Goal: Task Accomplishment & Management: Manage account settings

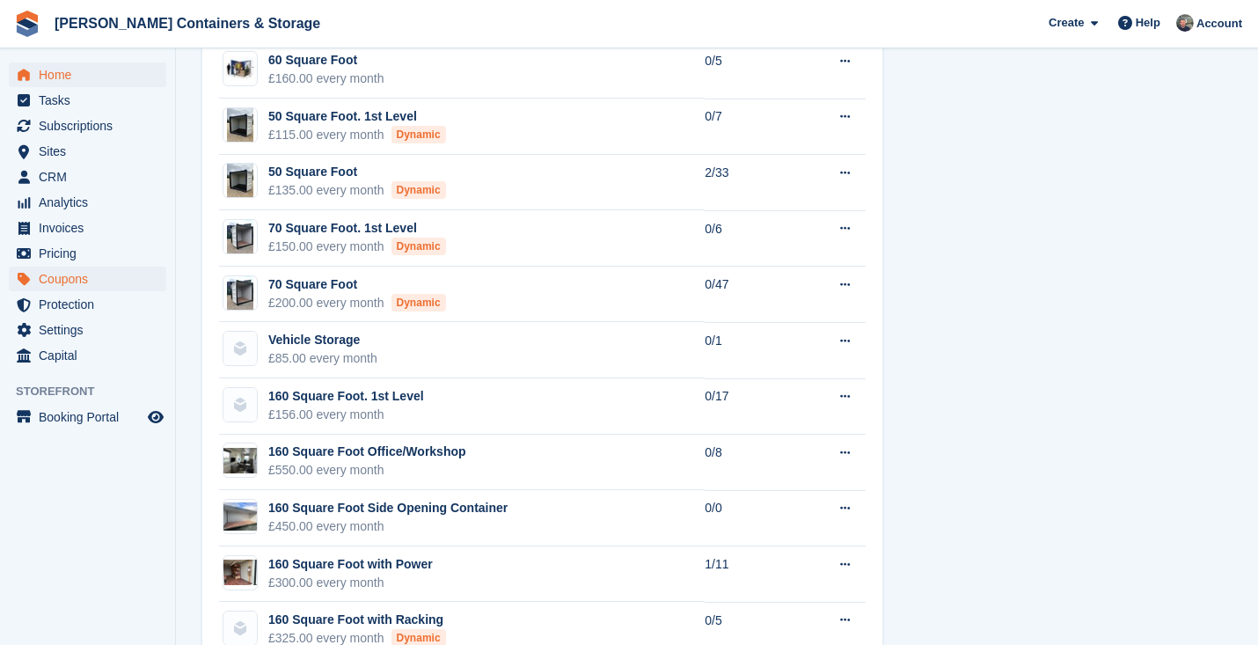
scroll to position [179, 0]
click at [86, 172] on span "CRM" at bounding box center [92, 177] width 106 height 25
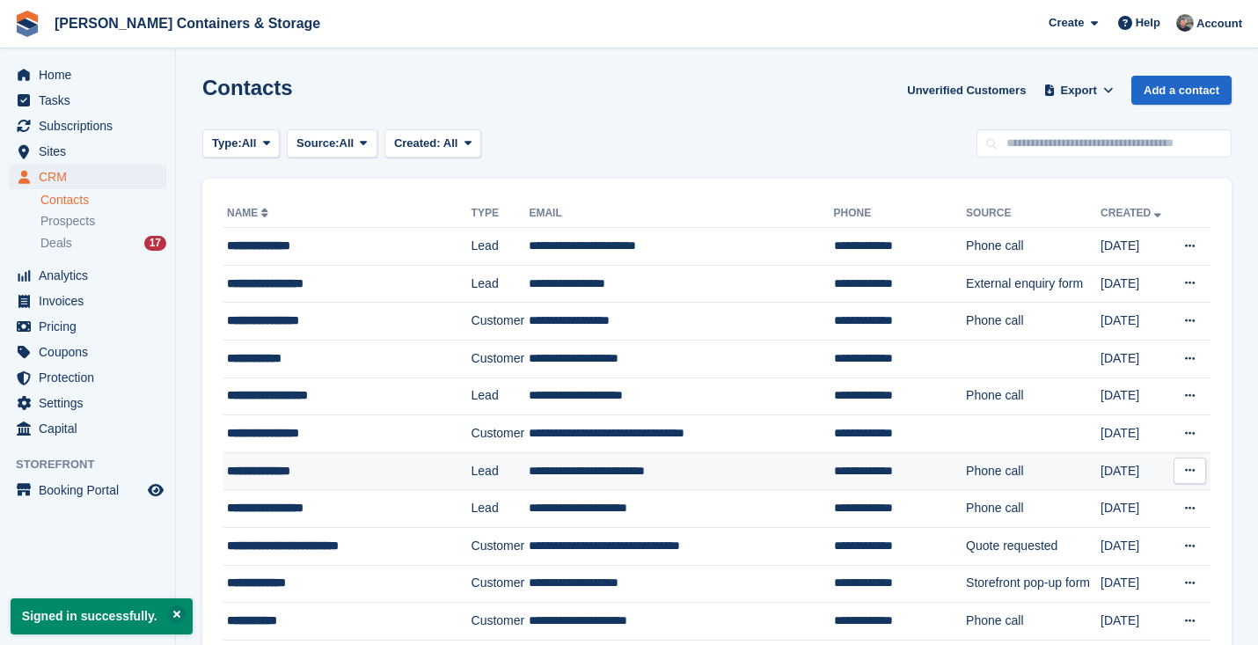
click at [372, 468] on div "**********" at bounding box center [339, 471] width 224 height 18
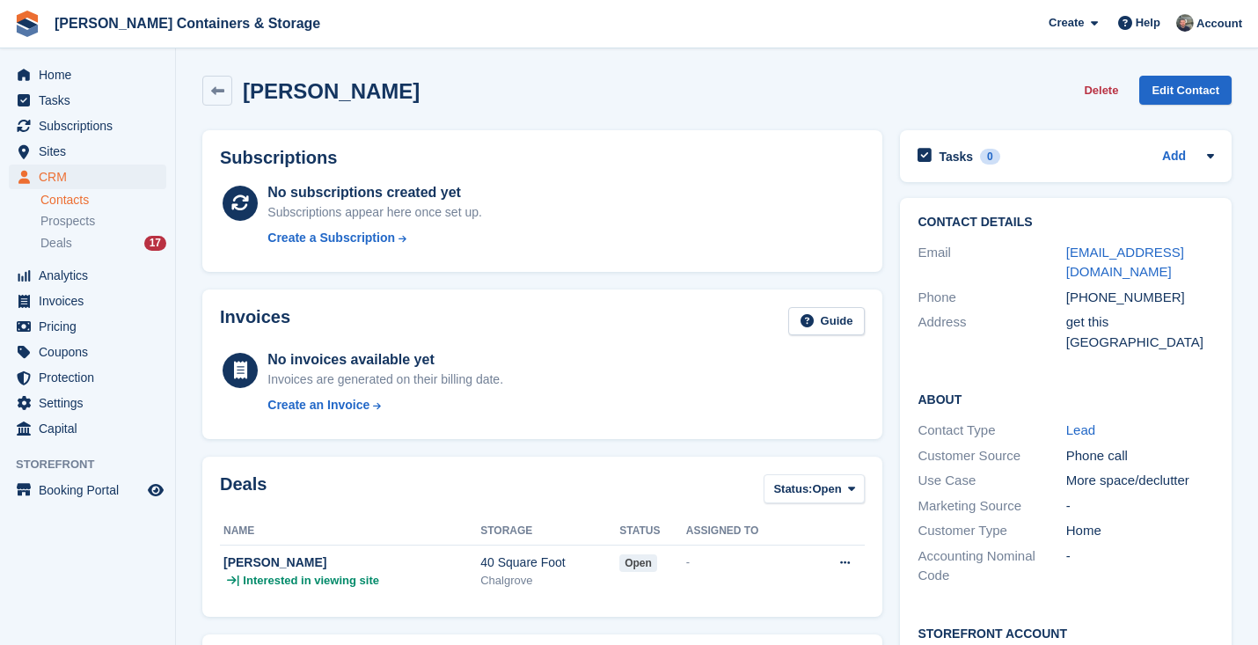
drag, startPoint x: 424, startPoint y: 105, endPoint x: 250, endPoint y: 99, distance: 174.3
click at [250, 99] on div "Simone Chapman Delete Edit Contact" at bounding box center [717, 91] width 1030 height 30
copy h2 "imone Chapman"
click at [98, 126] on span "Subscriptions" at bounding box center [92, 126] width 106 height 25
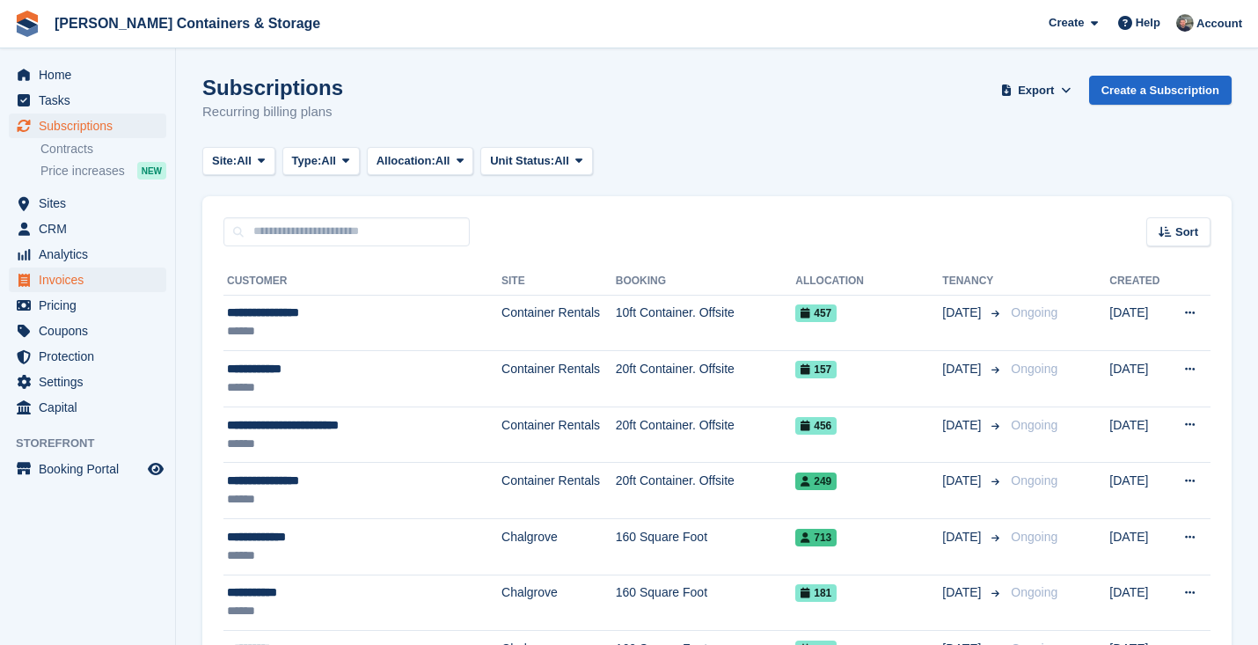
click at [88, 268] on span "Invoices" at bounding box center [92, 280] width 106 height 25
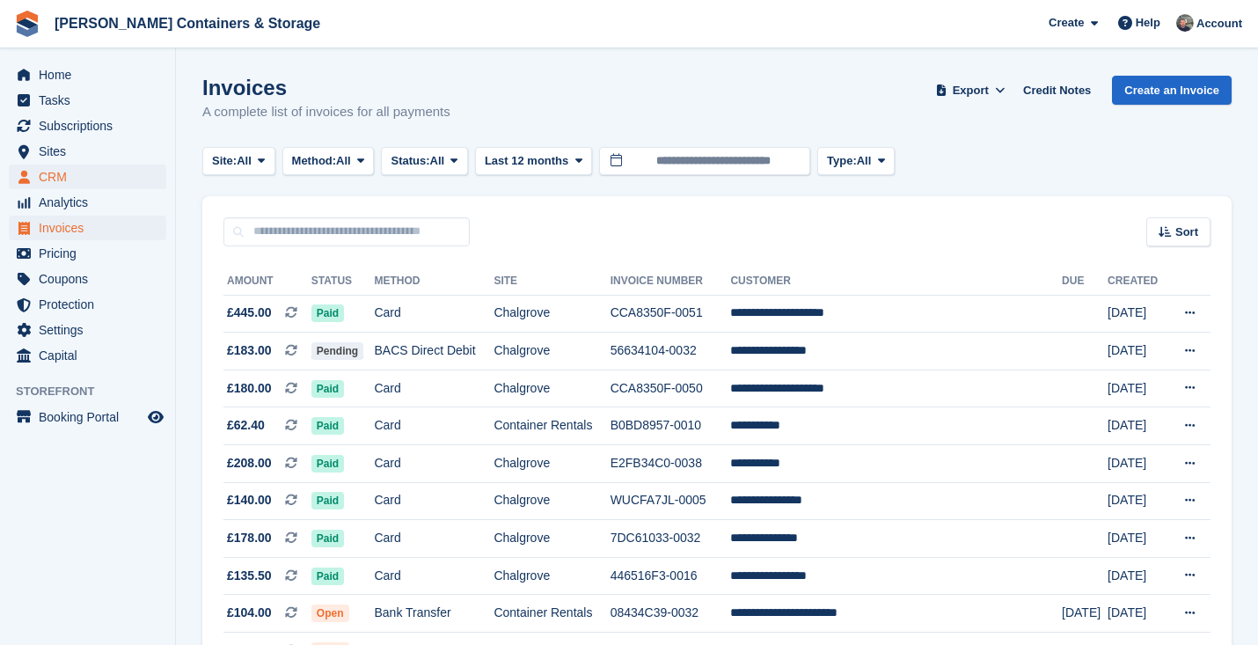
click at [83, 176] on span "CRM" at bounding box center [92, 177] width 106 height 25
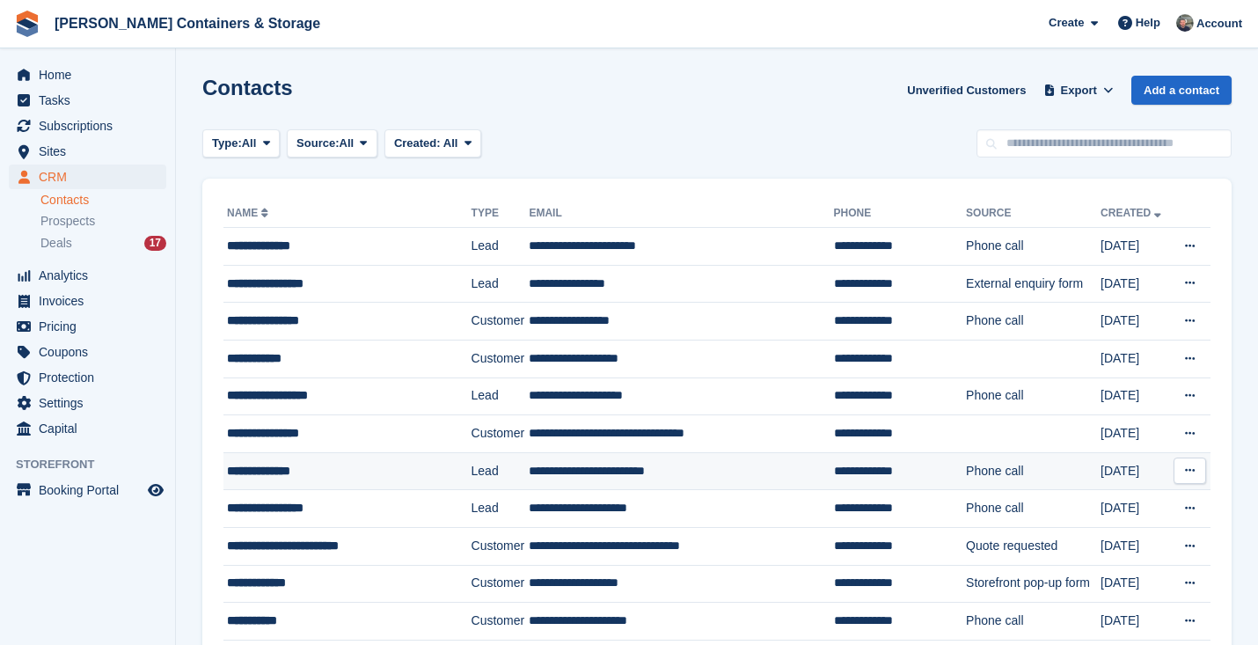
click at [289, 474] on div "**********" at bounding box center [339, 471] width 224 height 18
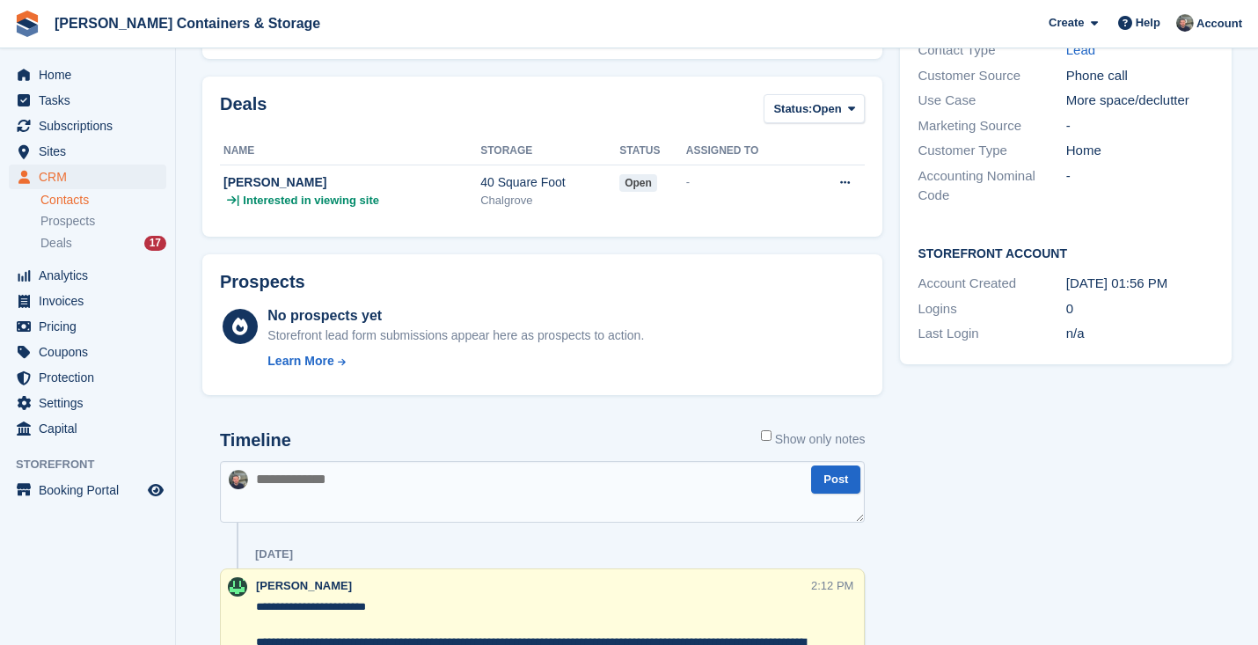
scroll to position [712, 0]
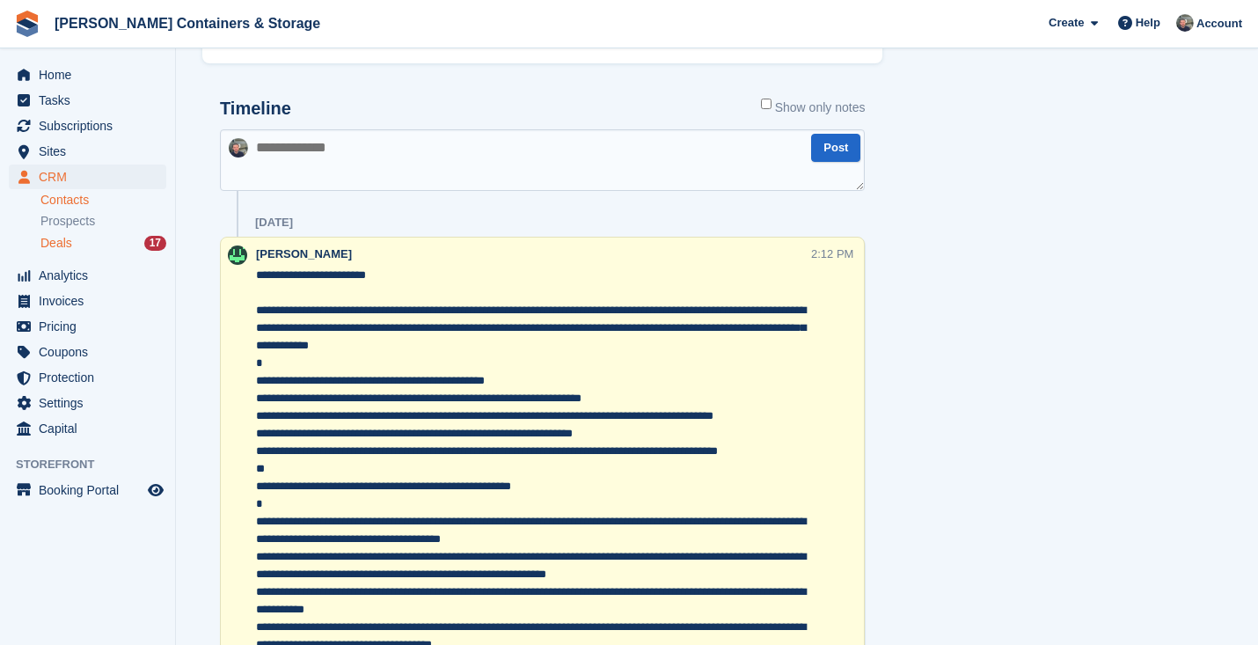
click at [74, 248] on div "Deals 17" at bounding box center [103, 243] width 126 height 17
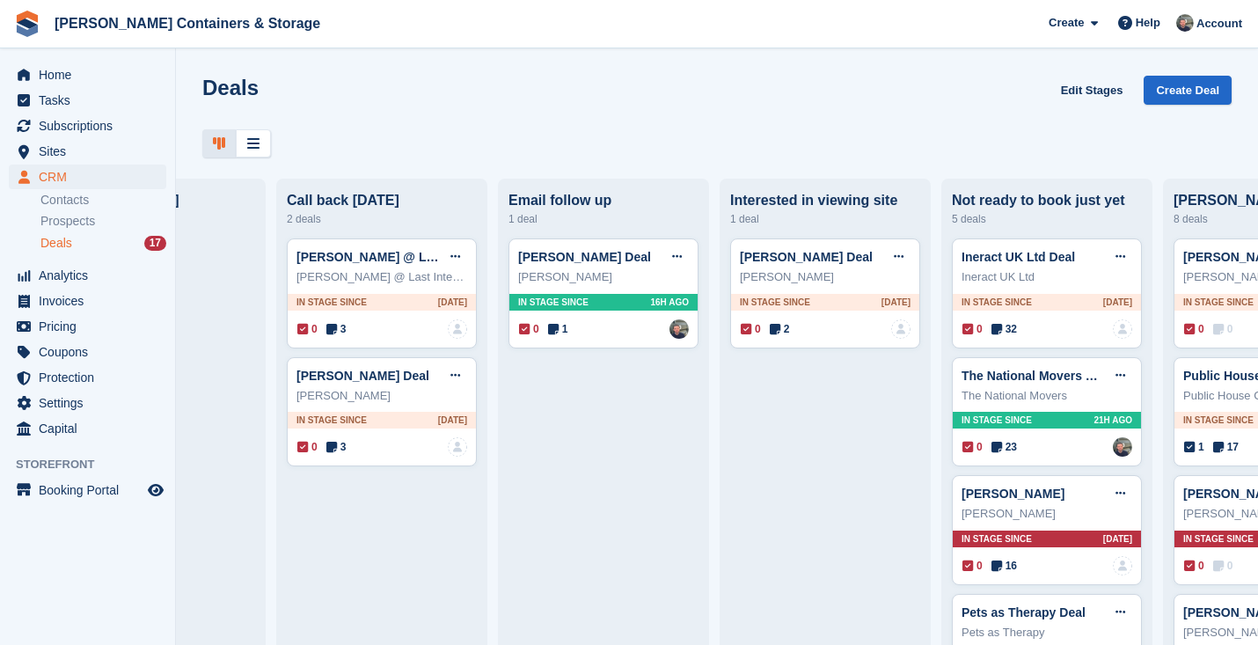
scroll to position [0, 424]
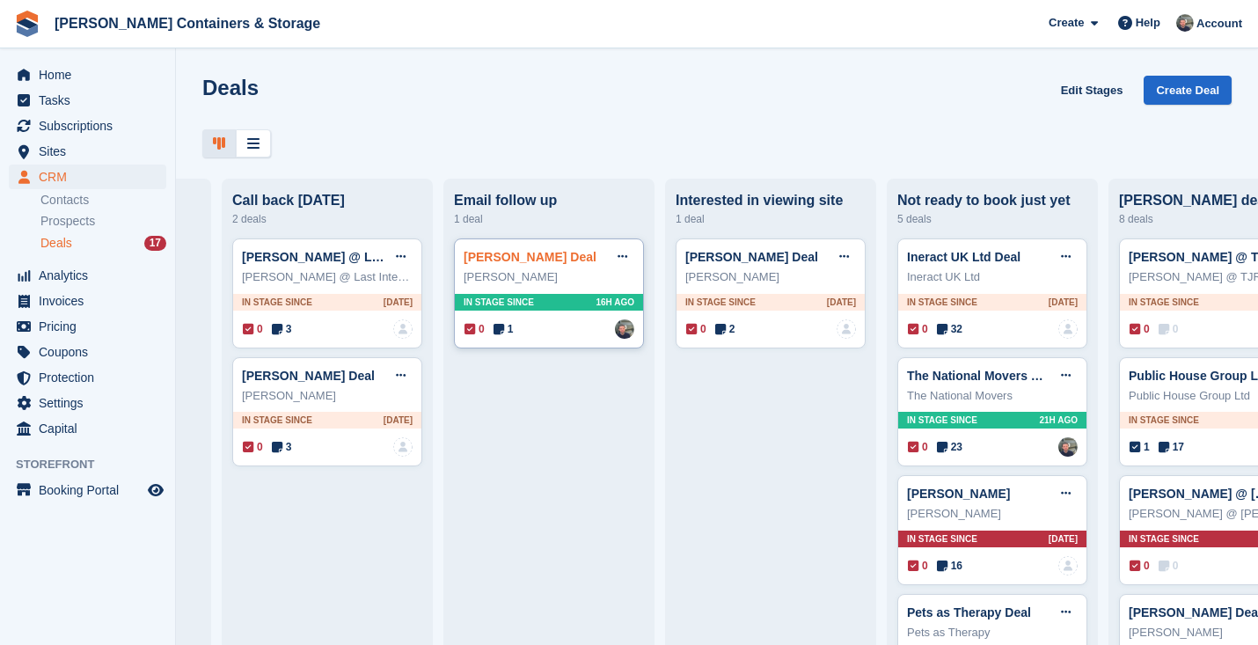
click at [511, 250] on link "[PERSON_NAME] Deal" at bounding box center [530, 257] width 133 height 14
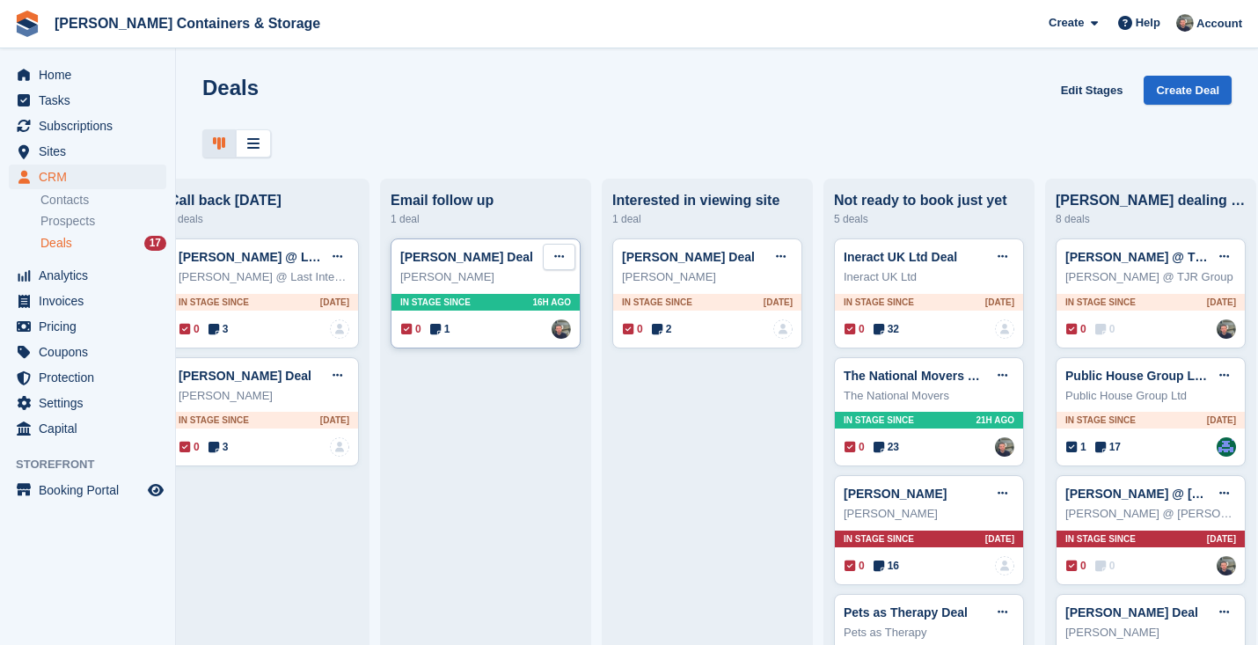
scroll to position [0, 486]
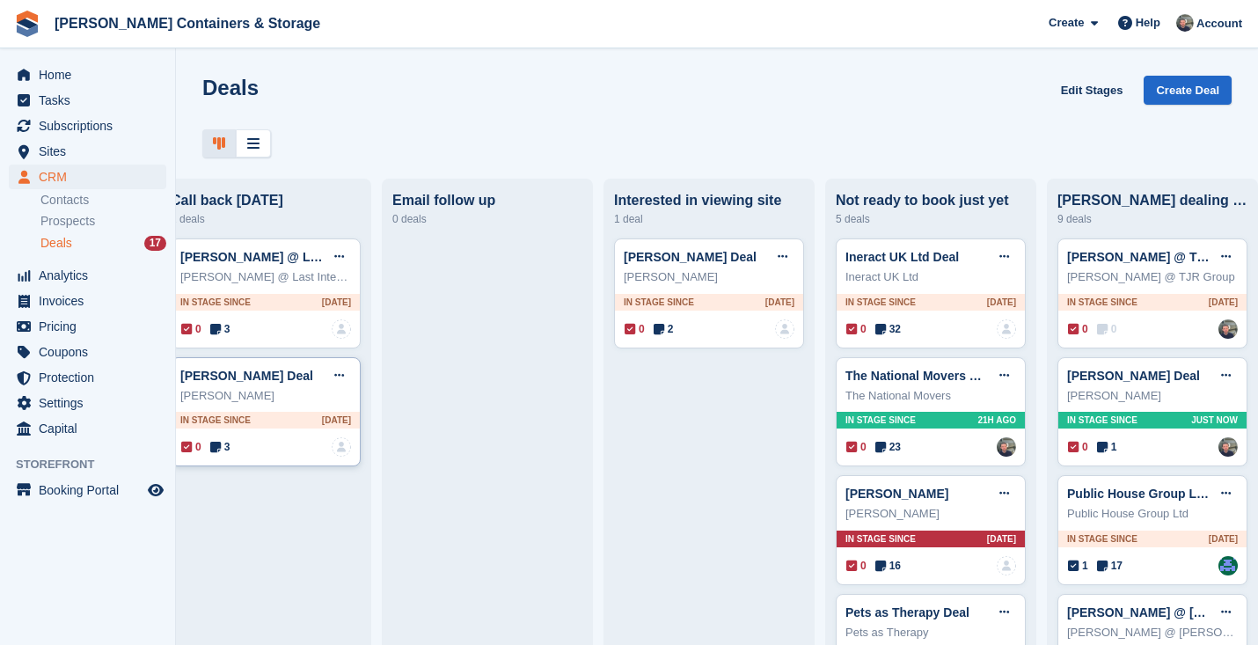
click at [225, 445] on span "3" at bounding box center [220, 447] width 20 height 16
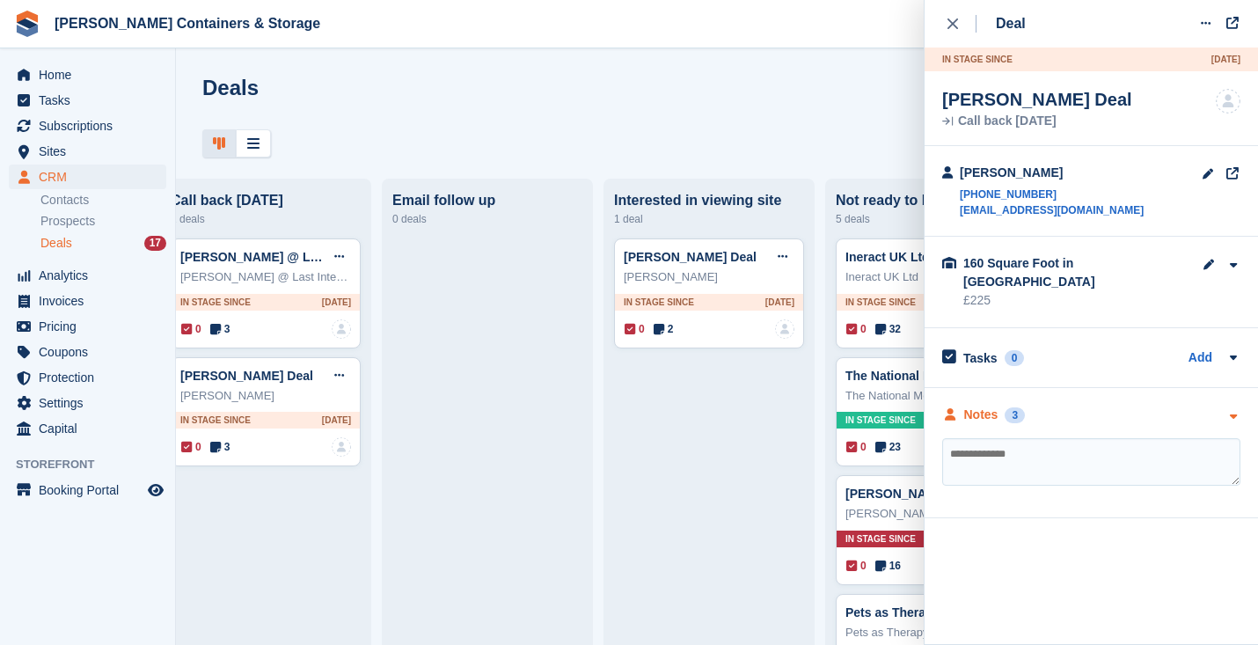
click at [1019, 407] on div "3" at bounding box center [1015, 415] width 20 height 16
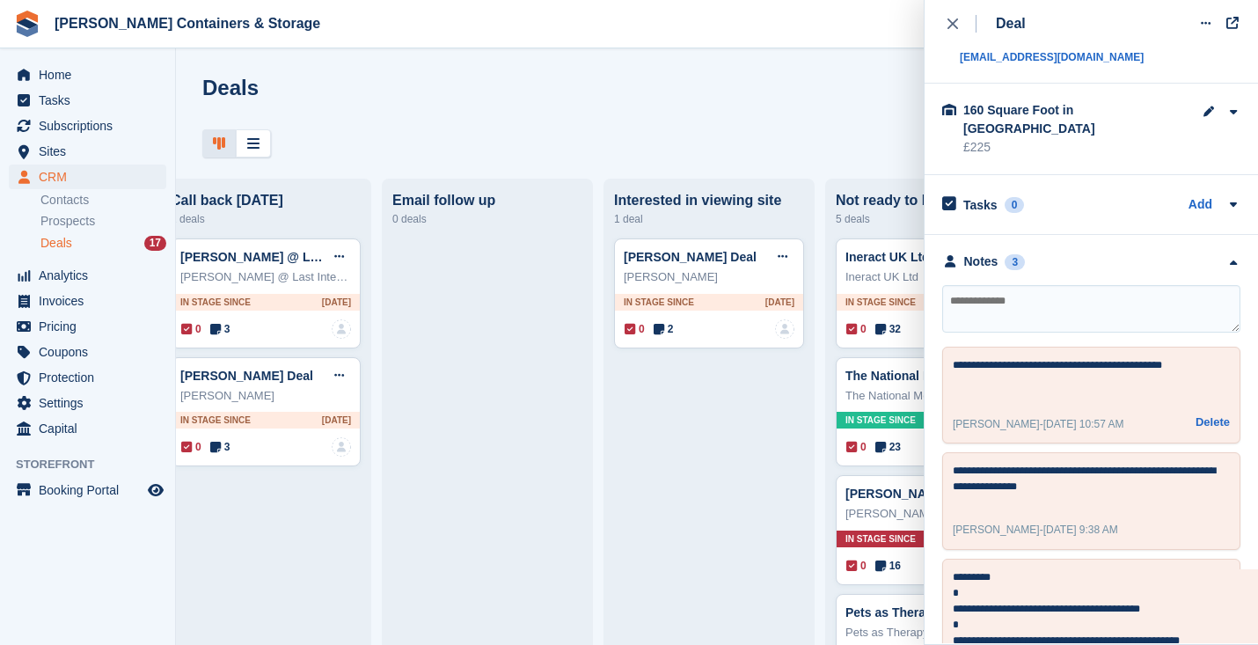
scroll to position [245, 0]
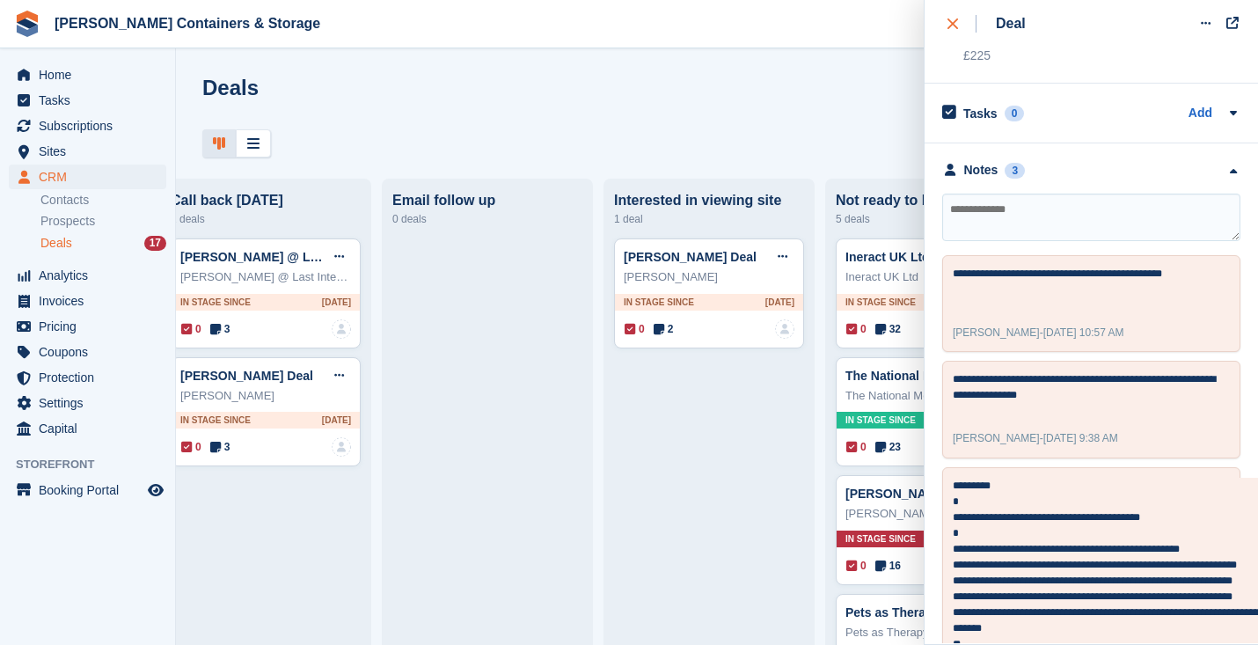
click at [954, 23] on icon "close" at bounding box center [953, 23] width 11 height 11
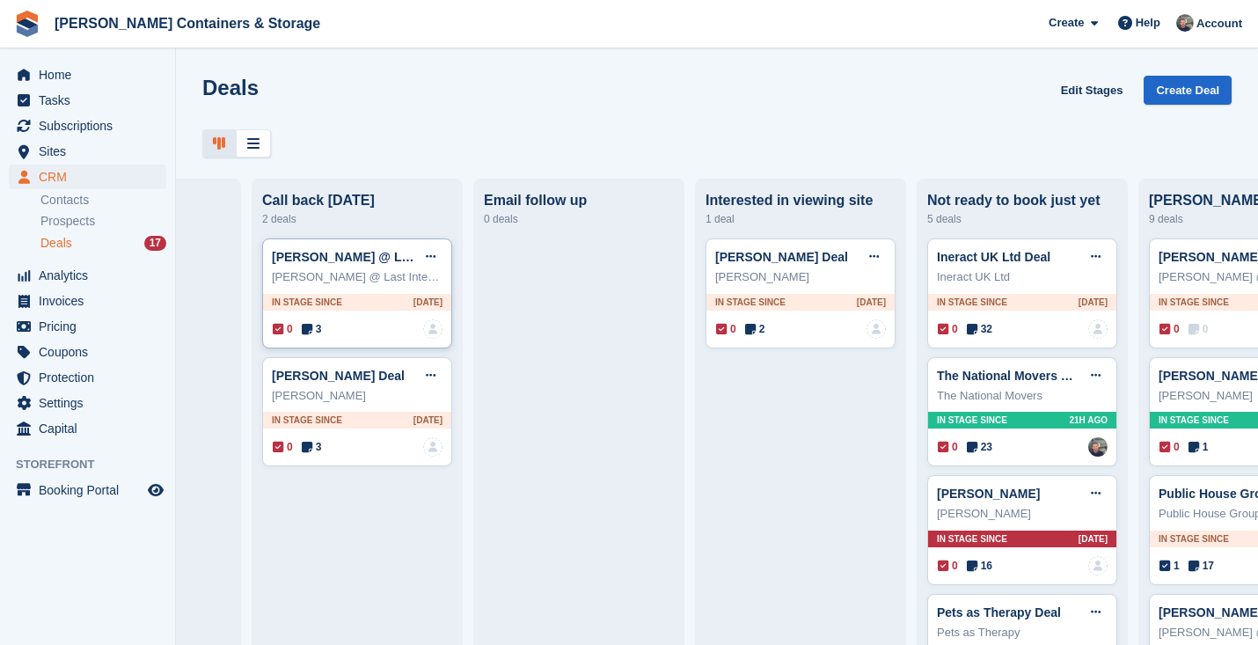
scroll to position [0, 382]
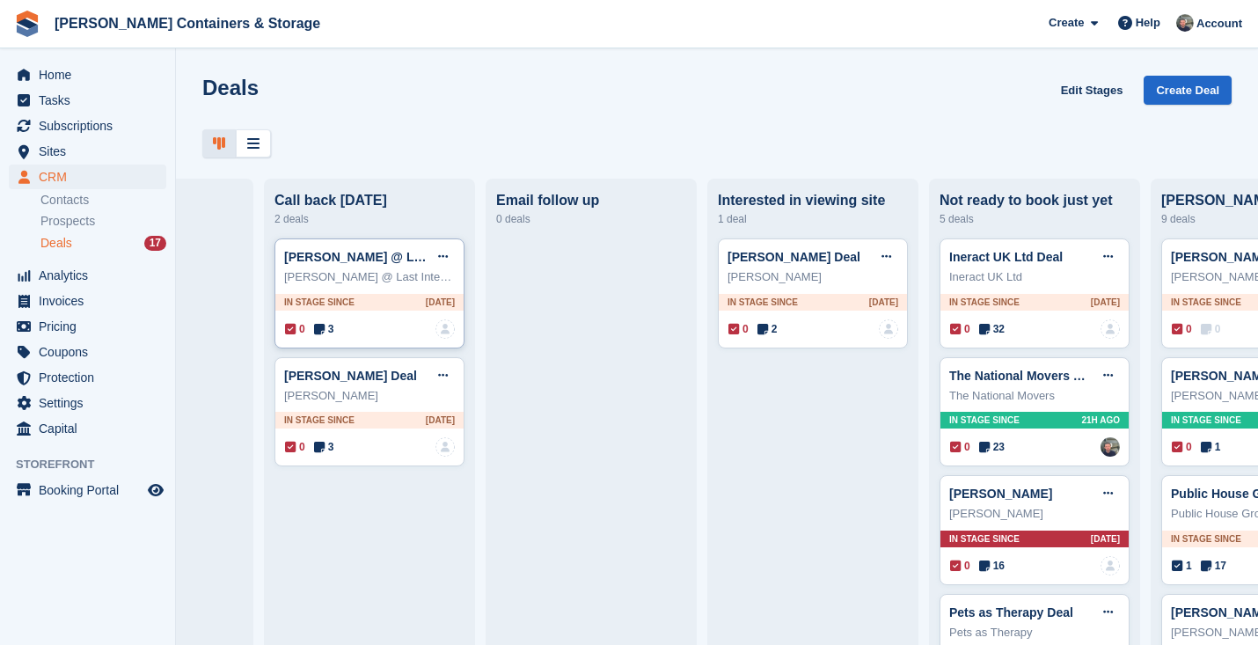
click at [331, 327] on span "3" at bounding box center [324, 329] width 20 height 16
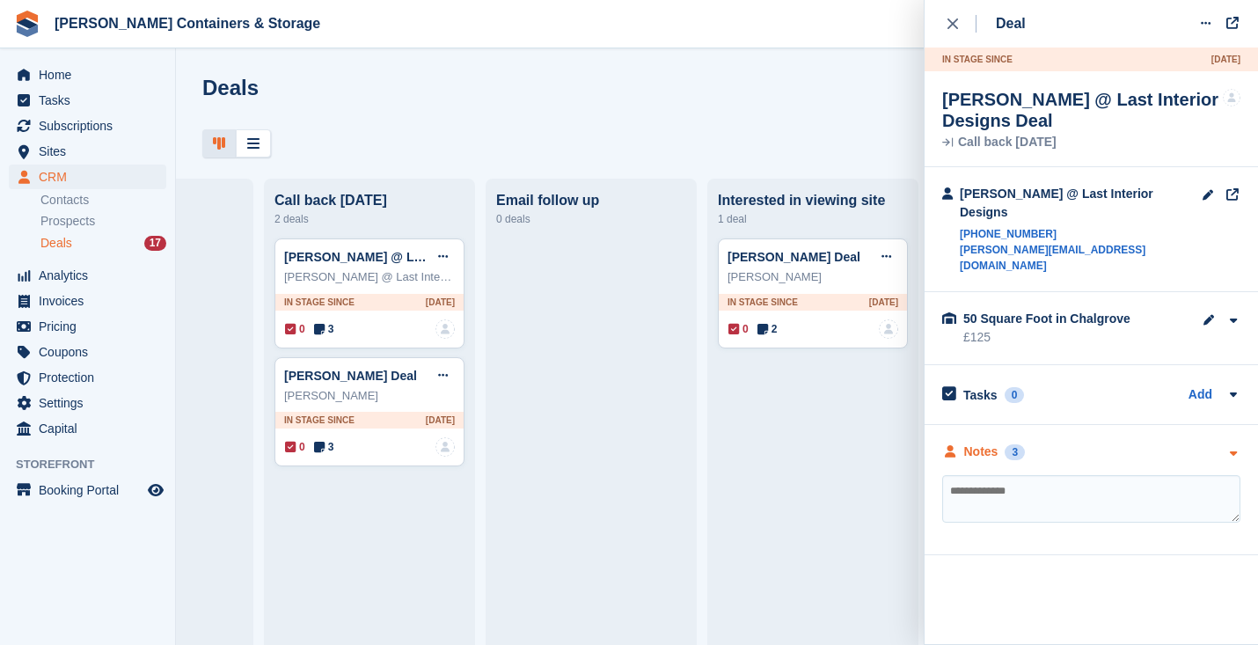
click at [994, 443] on div "Notes" at bounding box center [981, 452] width 34 height 18
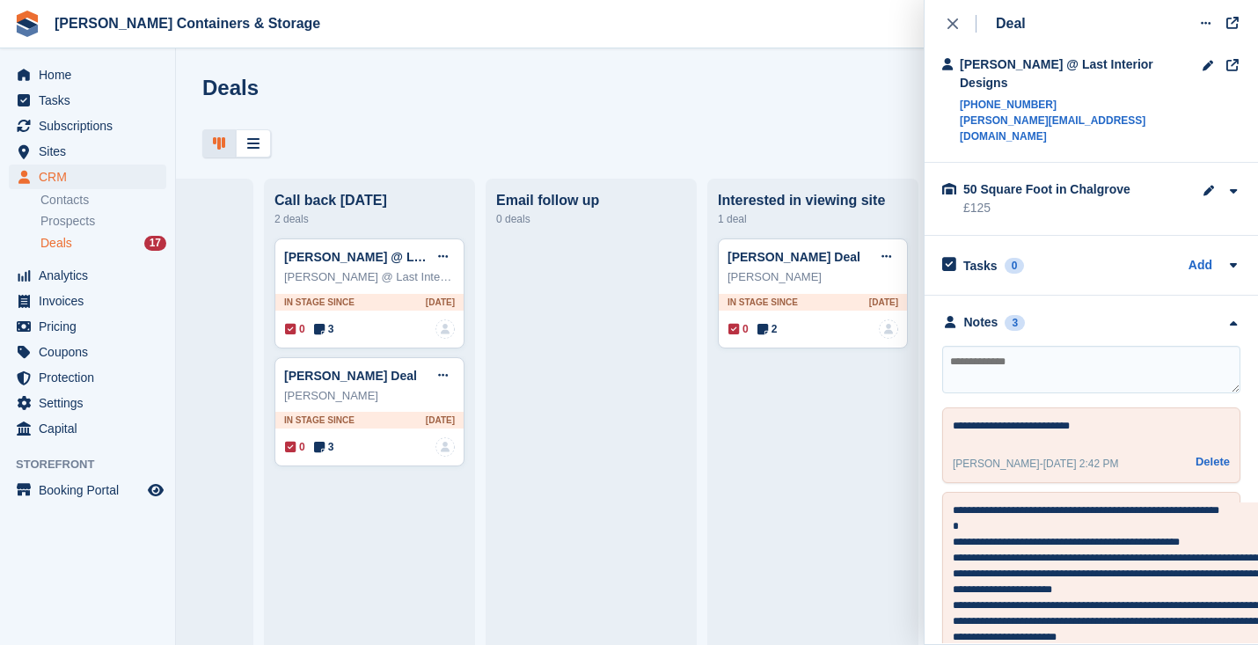
scroll to position [153, 0]
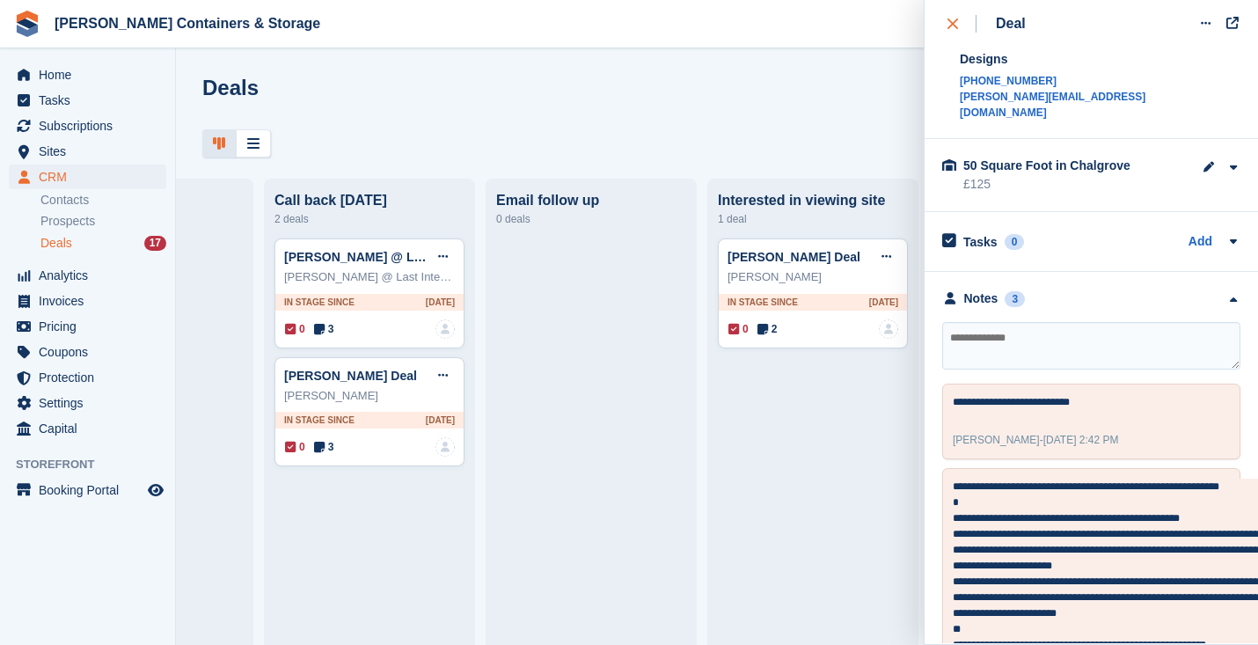
click at [959, 18] on div "close" at bounding box center [962, 24] width 29 height 18
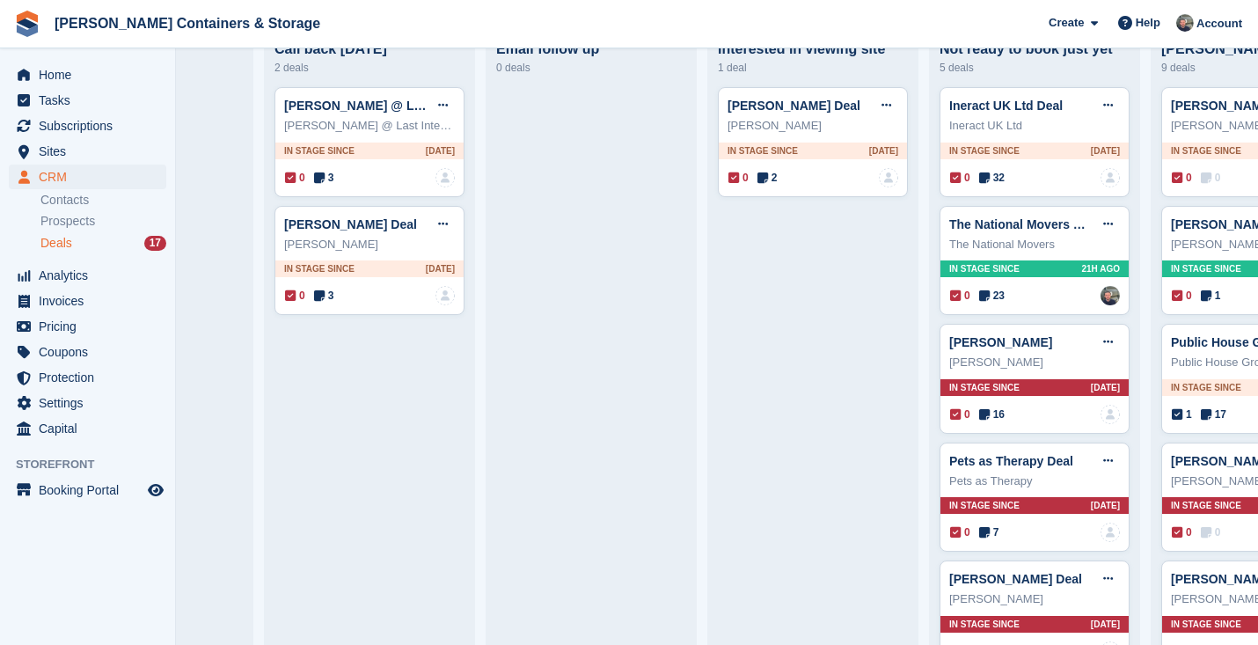
scroll to position [177, 0]
